Goal: Task Accomplishment & Management: Use online tool/utility

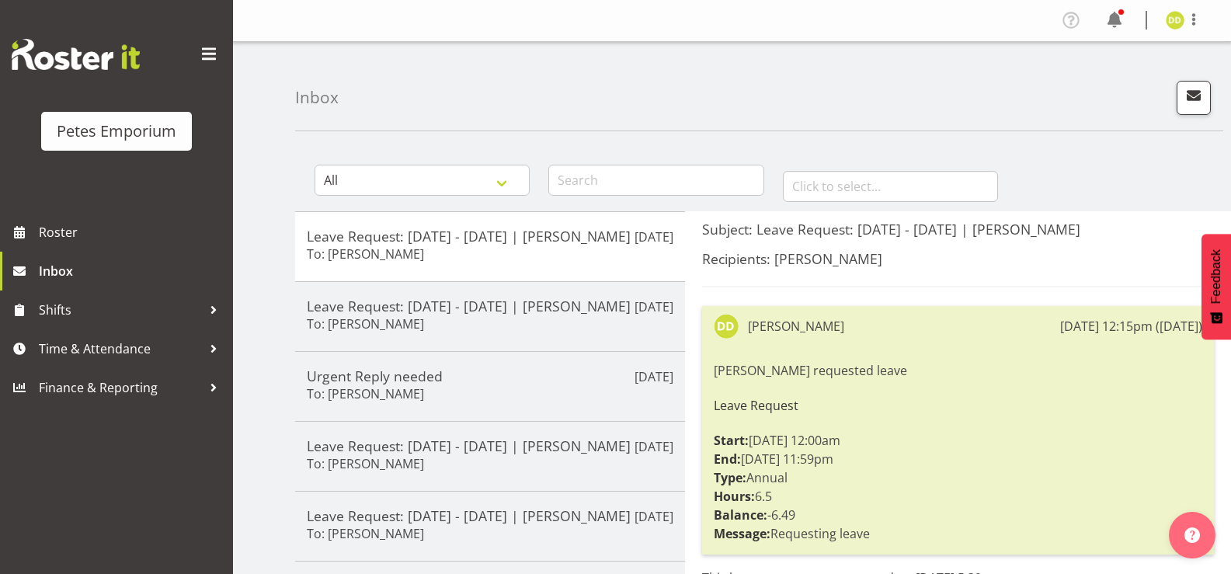
click at [1109, 30] on span at bounding box center [1114, 20] width 25 height 25
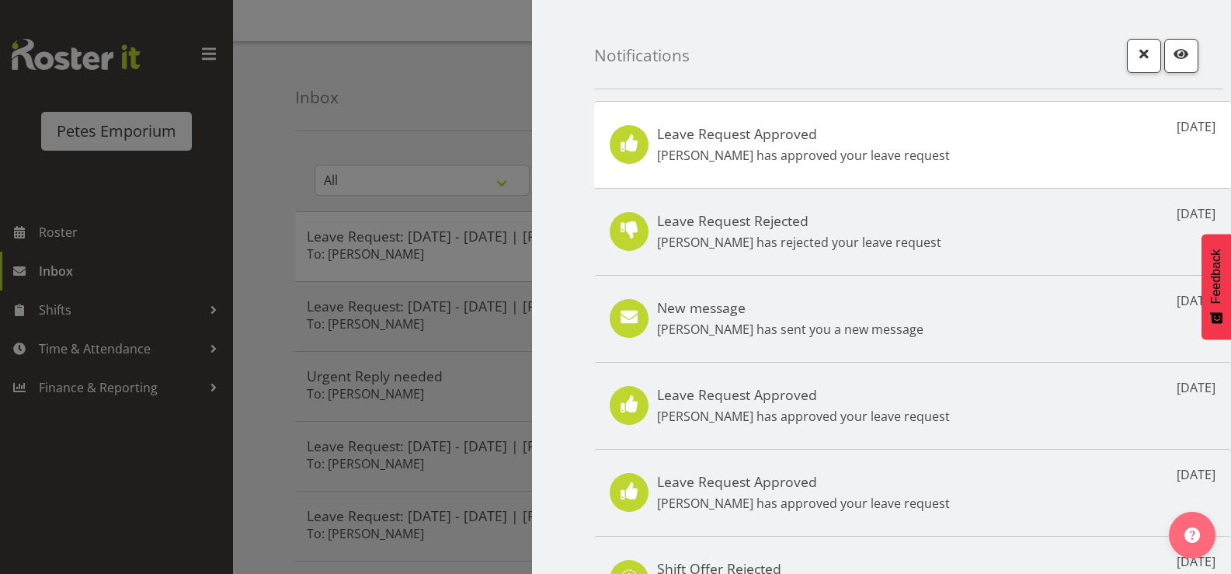
click at [121, 348] on div at bounding box center [615, 287] width 1231 height 574
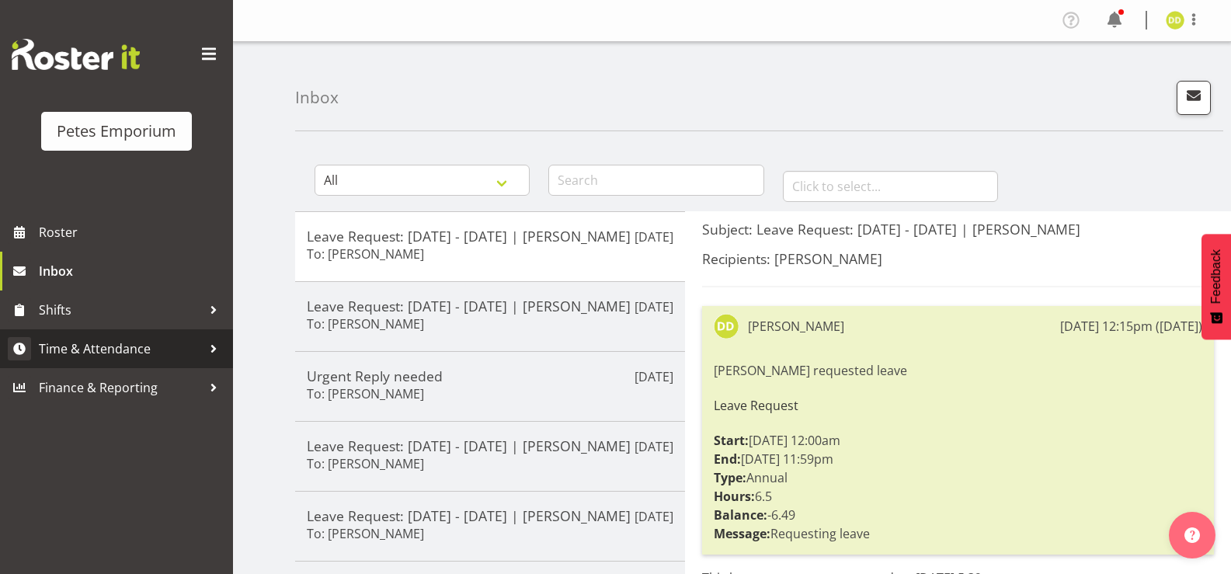
click at [162, 351] on span "Time & Attendance" at bounding box center [120, 348] width 163 height 23
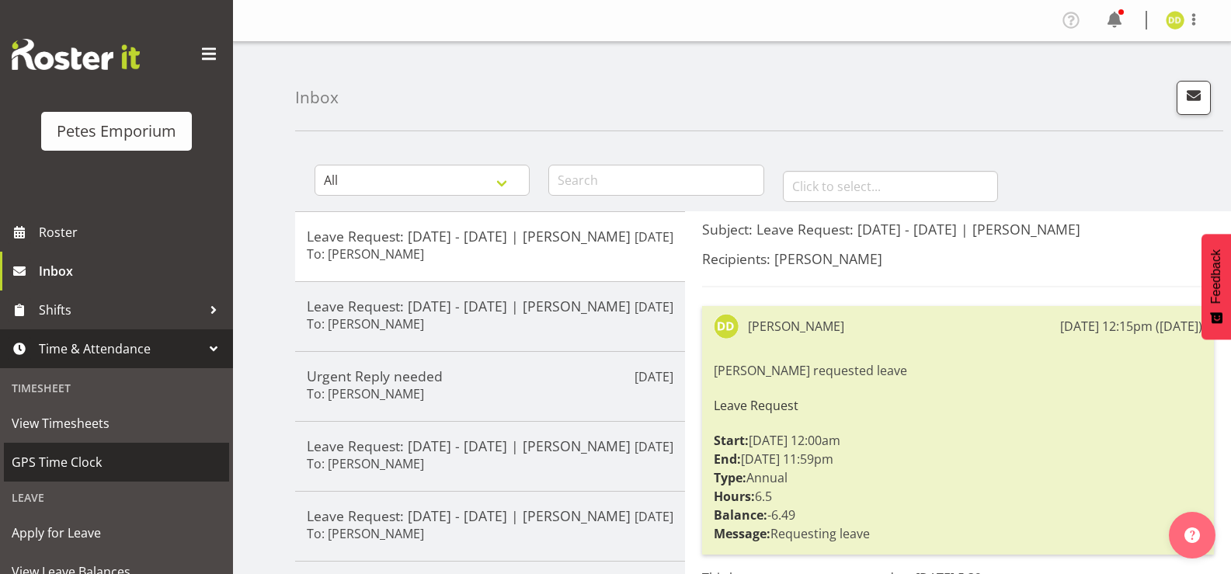
click at [95, 455] on span "GPS Time Clock" at bounding box center [117, 462] width 210 height 23
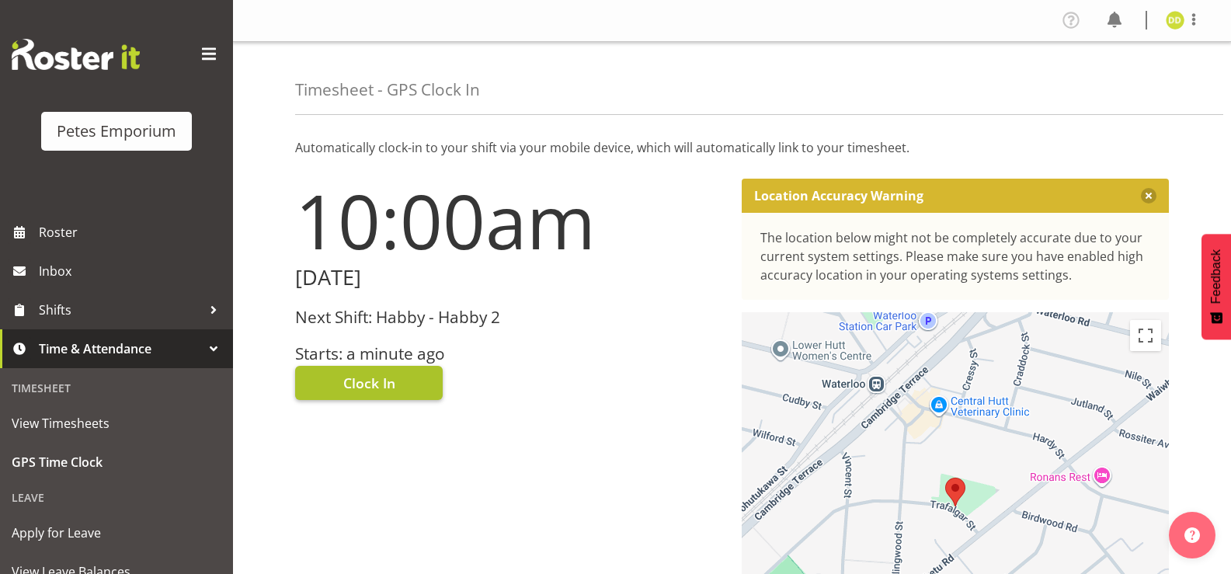
click at [400, 380] on button "Clock In" at bounding box center [369, 383] width 148 height 34
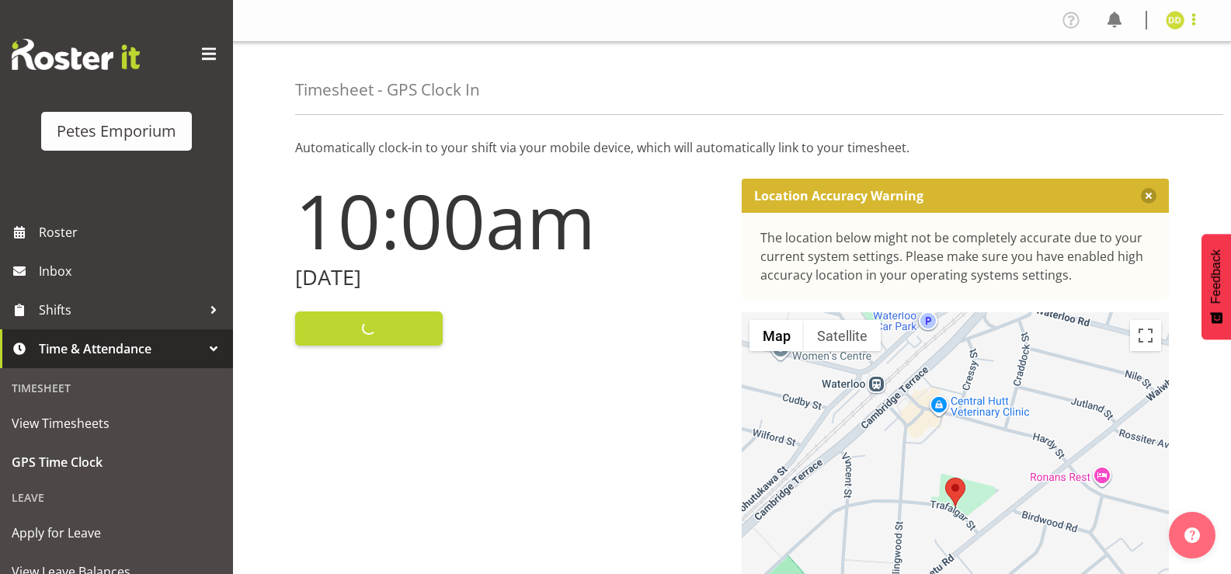
click at [1196, 24] on span at bounding box center [1194, 19] width 19 height 19
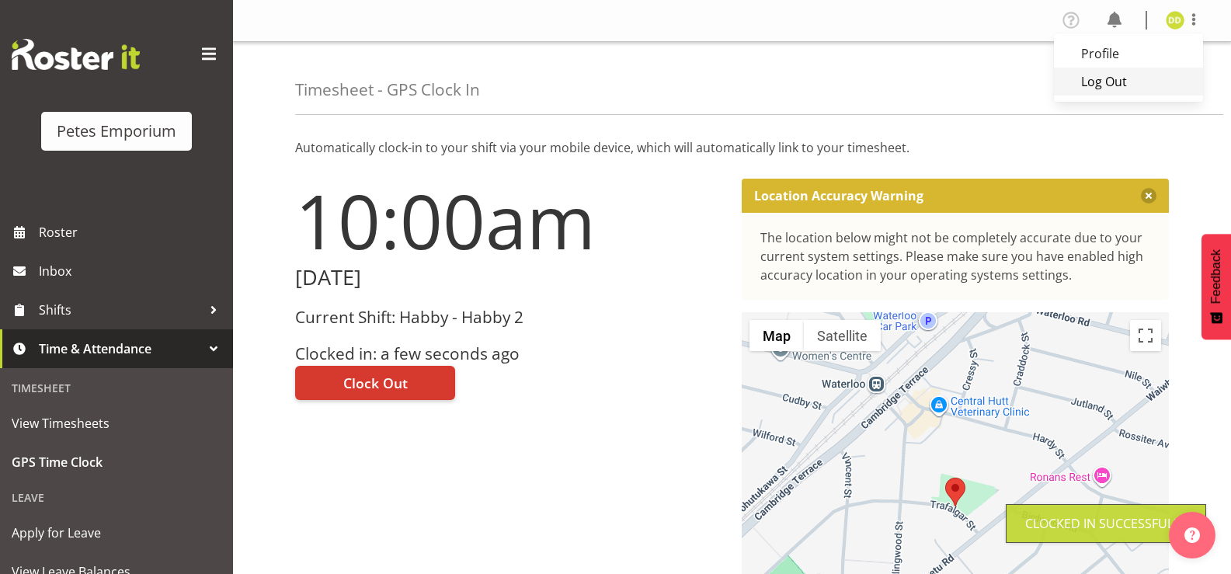
click at [1119, 91] on link "Log Out" at bounding box center [1128, 82] width 149 height 28
